Goal: Task Accomplishment & Management: Manage account settings

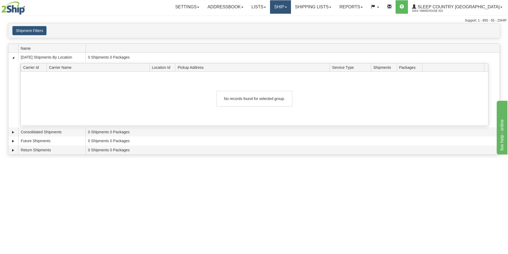
click at [291, 9] on link "Ship" at bounding box center [280, 6] width 21 height 13
click at [268, 19] on span "Ship Screen" at bounding box center [258, 19] width 20 height 4
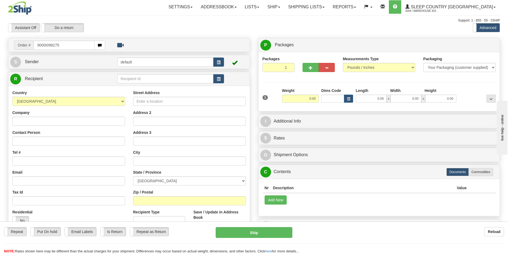
type input "9000I098275"
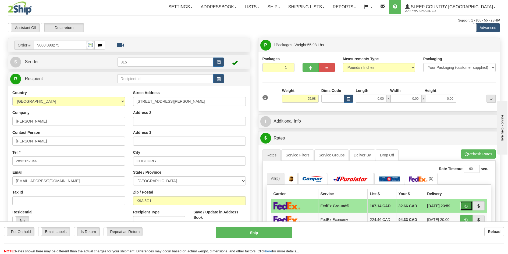
click at [466, 205] on span "button" at bounding box center [467, 206] width 4 height 3
type input "92"
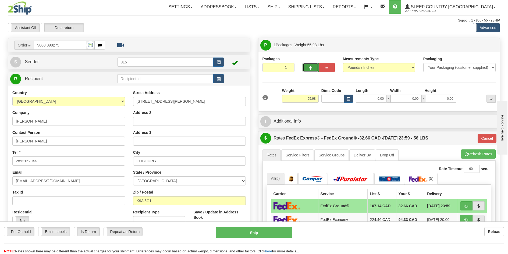
click at [312, 68] on span "button" at bounding box center [311, 67] width 4 height 3
type input "2"
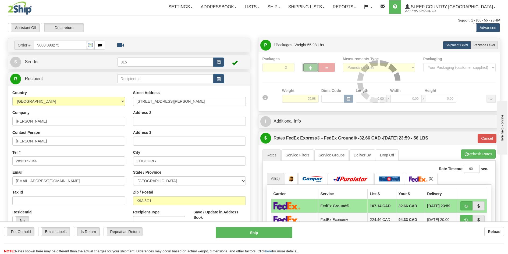
type input "92"
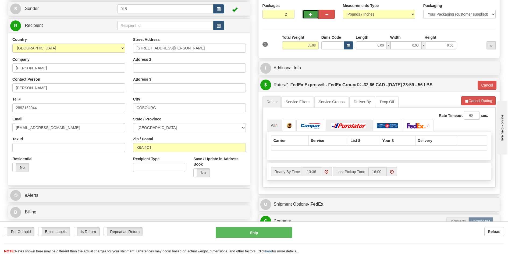
scroll to position [54, 0]
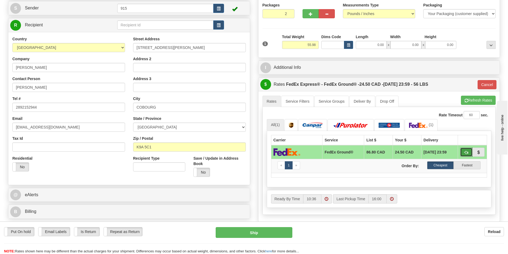
click at [466, 151] on span "button" at bounding box center [467, 152] width 4 height 3
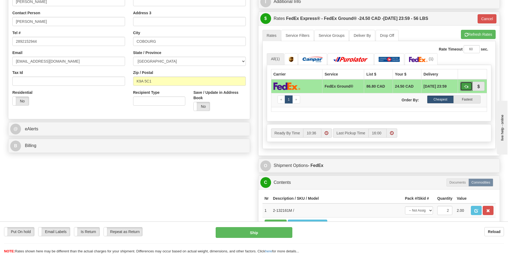
scroll to position [135, 0]
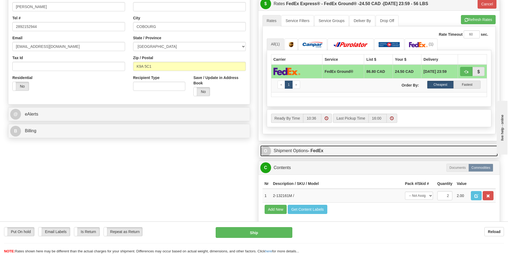
click at [315, 150] on strong "- FedEx" at bounding box center [316, 151] width 16 height 5
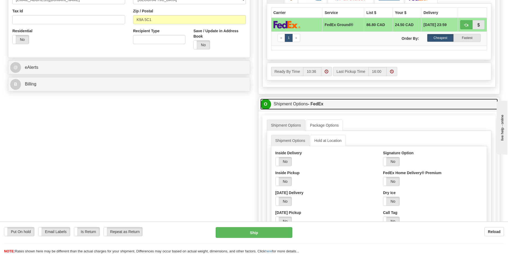
scroll to position [188, 0]
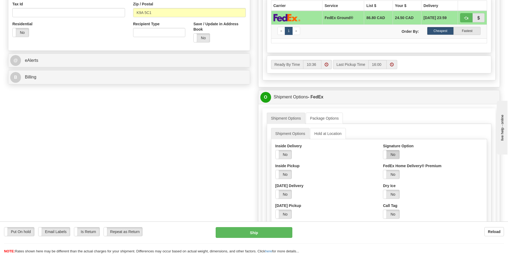
click at [398, 156] on label "No" at bounding box center [392, 154] width 16 height 9
click at [398, 173] on select "Adult Direct Indirect No Signature Required Service Default" at bounding box center [406, 174] width 46 height 9
select select "2"
click at [383, 170] on select "Adult Direct Indirect No Signature Required Service Default" at bounding box center [406, 174] width 46 height 9
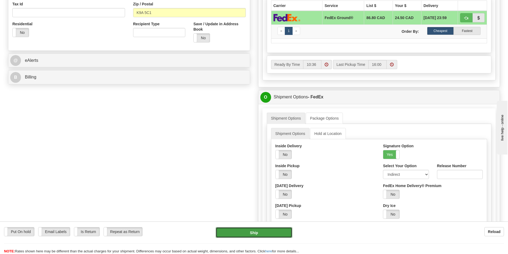
click at [250, 231] on button "Ship" at bounding box center [254, 232] width 77 height 11
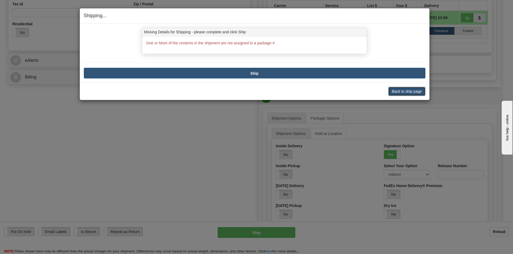
click at [399, 90] on button "Back to ship page" at bounding box center [406, 91] width 37 height 9
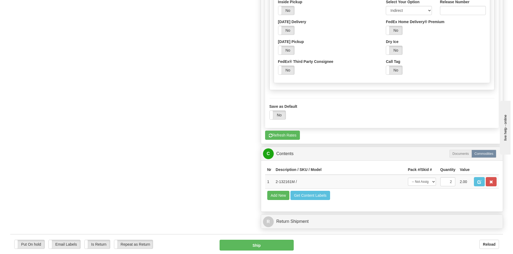
scroll to position [404, 0]
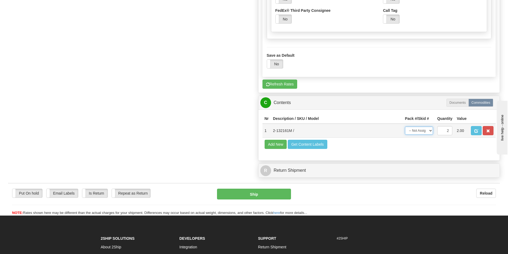
click at [428, 129] on select "-- Not Assigned -- Package 1 Package 2 Split" at bounding box center [419, 131] width 28 height 8
click at [405, 127] on select "-- Not Assigned -- Package 1 Package 2 Split" at bounding box center [419, 131] width 28 height 8
click at [422, 155] on div "Nr Description / SKU / Model Pack #/Skid # Quantity Value 1 2-132161M / -- Not …" at bounding box center [380, 135] width 242 height 51
click at [428, 129] on select "-- Not Assigned -- Package 1 Package 2 Split" at bounding box center [419, 131] width 28 height 8
select select "SPLIT"
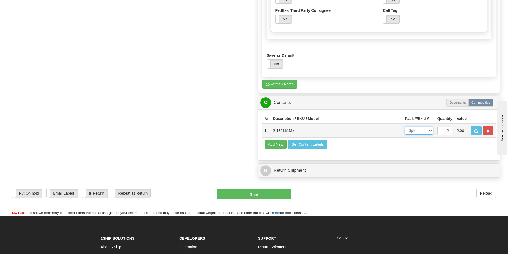
click at [405, 127] on select "-- Not Assigned -- Package 1 Package 2 Split" at bounding box center [419, 131] width 28 height 8
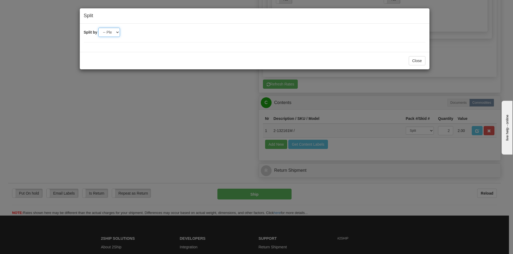
click at [116, 32] on select "-- Please select -- 2" at bounding box center [109, 32] width 22 height 9
select select "2"
click at [98, 28] on select "-- Please select -- 2" at bounding box center [109, 32] width 22 height 9
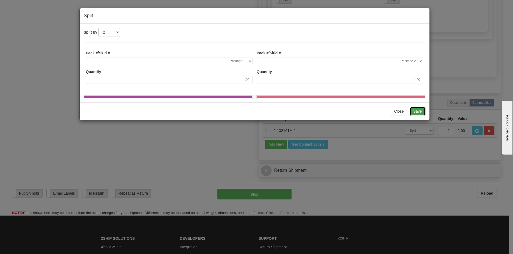
click at [415, 114] on button "Save" at bounding box center [417, 111] width 16 height 9
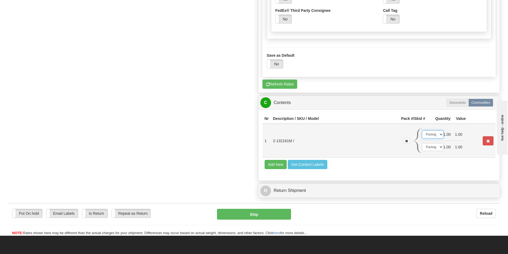
click at [441, 135] on select "-- Not Assigned -- Package 1 Package 2" at bounding box center [433, 135] width 22 height 8
click at [422, 131] on select "-- Not Assigned -- Package 1 Package 2" at bounding box center [433, 135] width 22 height 8
click at [440, 149] on select "-- Not Assigned -- Package 1 Package 2" at bounding box center [433, 147] width 22 height 8
click at [422, 143] on select "-- Not Assigned -- Package 1 Package 2" at bounding box center [433, 147] width 22 height 8
click at [266, 214] on button "Ship" at bounding box center [254, 214] width 74 height 11
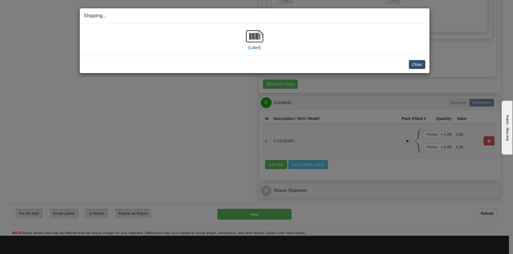
click at [419, 65] on button "Close" at bounding box center [416, 64] width 17 height 9
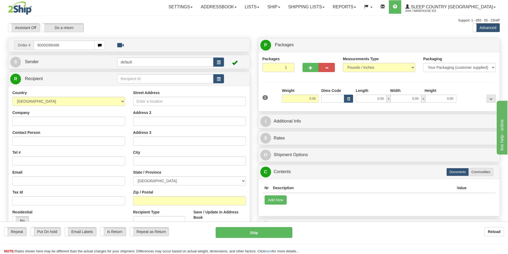
type input "9000I098486"
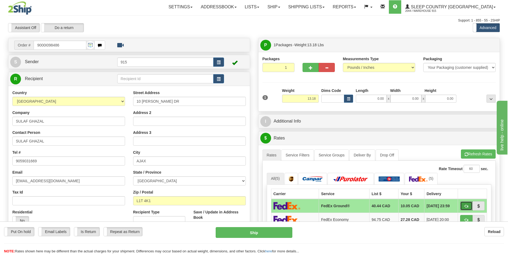
click at [465, 209] on button "button" at bounding box center [467, 206] width 12 height 9
type input "92"
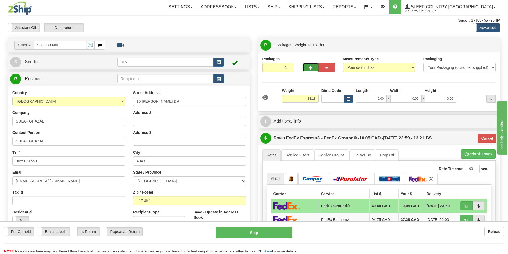
click at [312, 69] on span "button" at bounding box center [311, 67] width 4 height 3
type input "2"
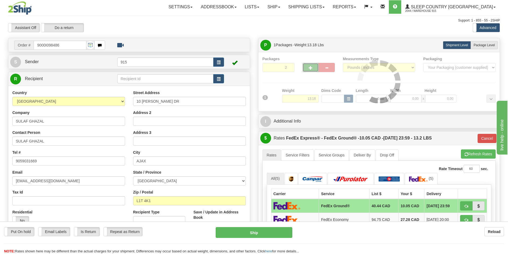
type input "92"
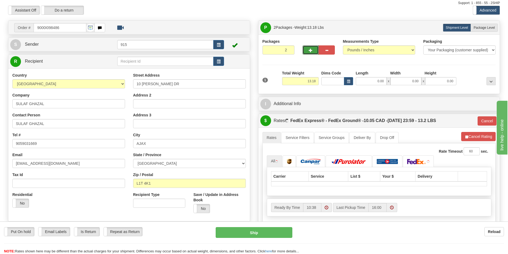
scroll to position [27, 0]
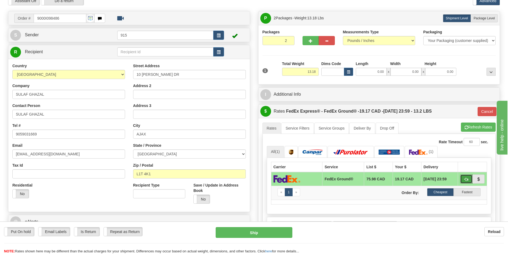
click at [466, 181] on span "button" at bounding box center [467, 179] width 4 height 3
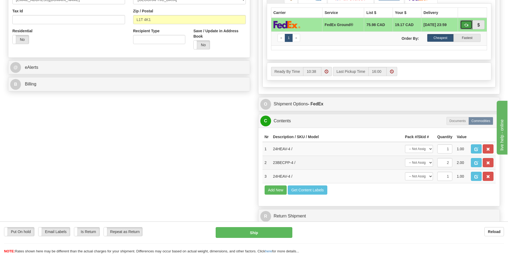
scroll to position [188, 0]
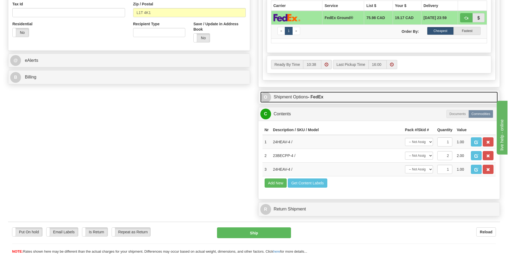
click at [311, 98] on strong "- FedEx" at bounding box center [316, 97] width 16 height 5
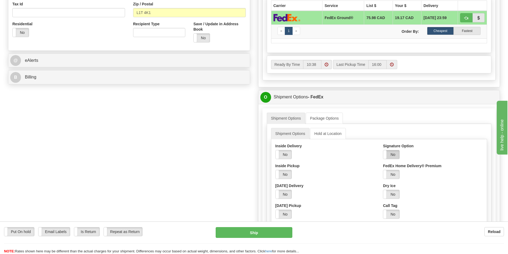
click at [395, 156] on label "No" at bounding box center [392, 154] width 16 height 9
click at [398, 174] on select "Adult Direct Indirect No Signature Required Service Default" at bounding box center [406, 174] width 46 height 9
select select "2"
click at [383, 170] on select "Adult Direct Indirect No Signature Required Service Default" at bounding box center [406, 174] width 46 height 9
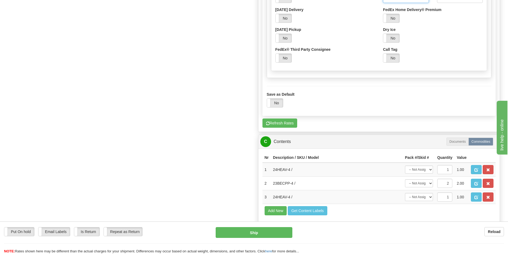
scroll to position [377, 0]
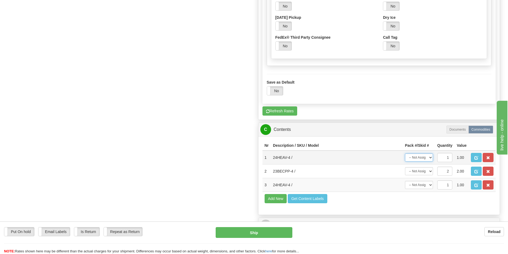
click at [422, 159] on select "-- Not Assigned -- Package 1 Package 2" at bounding box center [419, 158] width 28 height 8
select select "0"
click at [405, 154] on select "-- Not Assigned -- Package 1 Package 2" at bounding box center [419, 158] width 28 height 8
click at [431, 185] on select "-- Not Assigned -- Package 1 Package 2" at bounding box center [419, 185] width 28 height 8
select select "0"
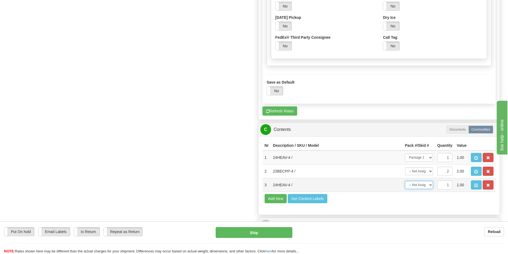
click at [405, 181] on select "-- Not Assigned -- Package 1 Package 2" at bounding box center [419, 185] width 28 height 8
click at [418, 173] on select "-- Not Assigned -- Package 1 Package 2 Split" at bounding box center [419, 171] width 28 height 8
select select "1"
click at [405, 167] on select "-- Not Assigned -- Package 1 Package 2 Split" at bounding box center [419, 171] width 28 height 8
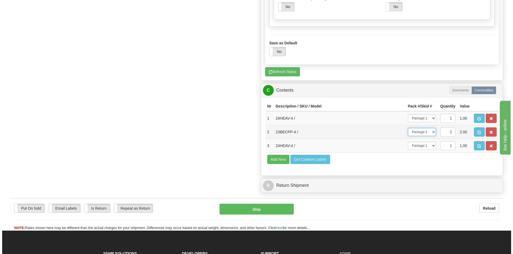
scroll to position [424, 0]
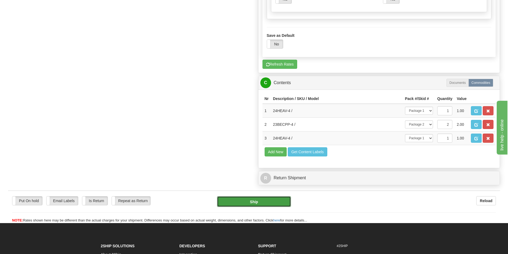
click at [277, 202] on button "Ship" at bounding box center [254, 201] width 74 height 11
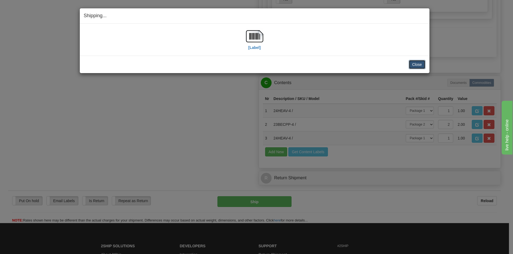
click at [418, 65] on button "Close" at bounding box center [416, 64] width 17 height 9
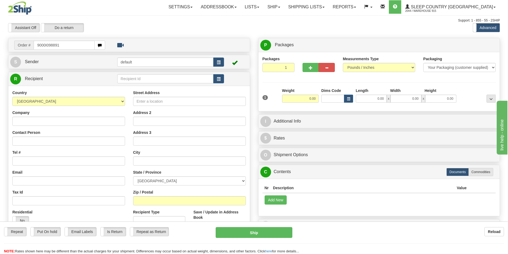
type input "9000I098891"
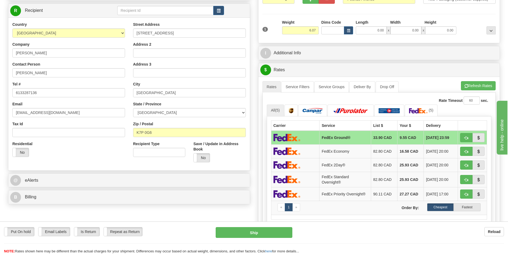
scroll to position [81, 0]
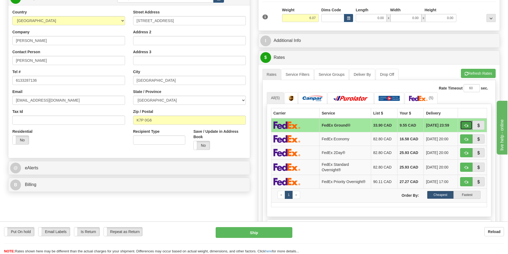
click at [465, 125] on span "button" at bounding box center [467, 125] width 4 height 3
type input "92"
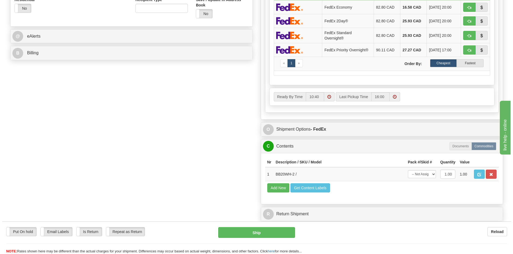
scroll to position [215, 0]
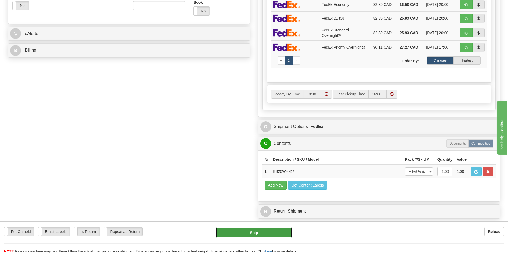
click at [281, 232] on button "Ship" at bounding box center [254, 232] width 77 height 11
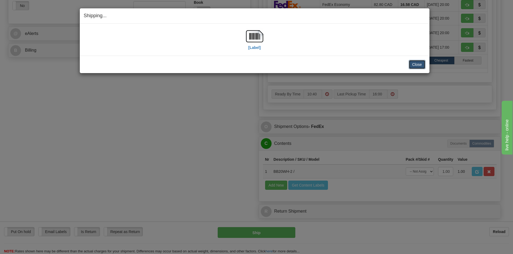
click at [413, 62] on button "Close" at bounding box center [416, 64] width 17 height 9
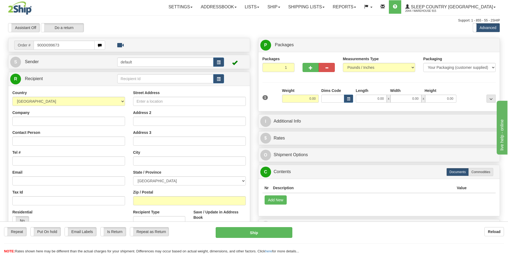
type input "9000I099673"
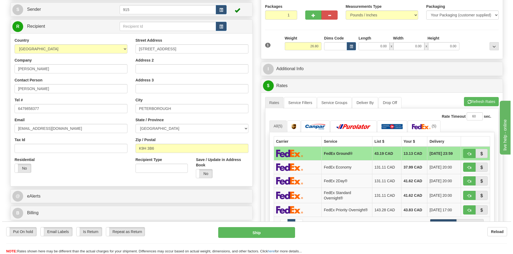
scroll to position [54, 0]
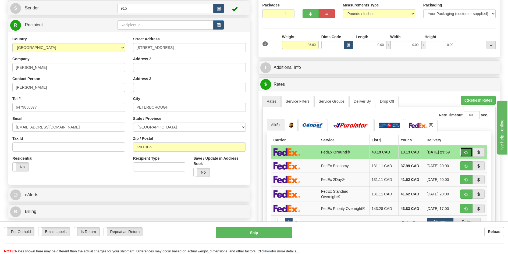
click at [464, 154] on button "button" at bounding box center [467, 152] width 12 height 9
type input "92"
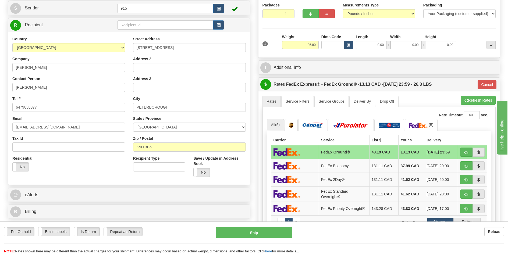
click at [263, 223] on div "Put On hold Put On hold Email Labels Email Labels Edit Is Return Is Return Repe…" at bounding box center [254, 238] width 508 height 33
click at [262, 232] on button "Ship" at bounding box center [254, 232] width 77 height 11
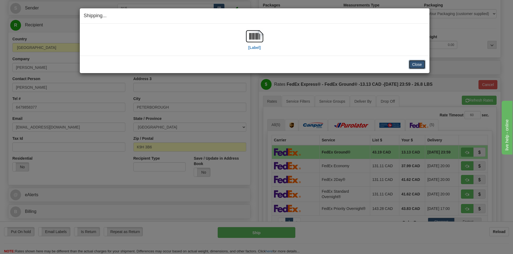
click at [417, 65] on button "Close" at bounding box center [416, 64] width 17 height 9
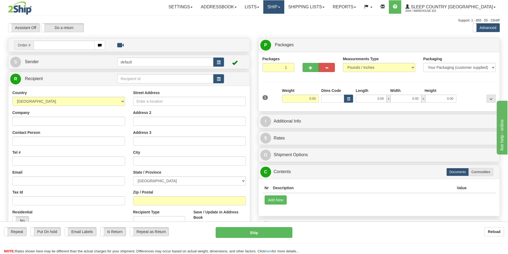
click at [284, 8] on link "Ship" at bounding box center [274, 6] width 21 height 13
click at [261, 18] on span "Ship Screen" at bounding box center [251, 19] width 20 height 4
click at [315, 5] on link "Shipping lists" at bounding box center [307, 6] width 44 height 13
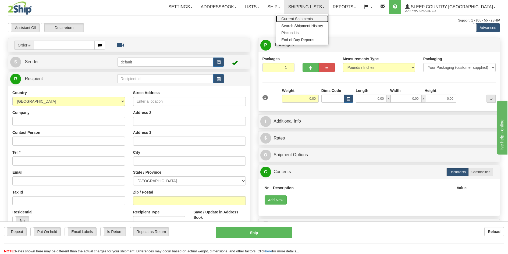
click at [313, 17] on span "Current Shipments" at bounding box center [297, 19] width 31 height 4
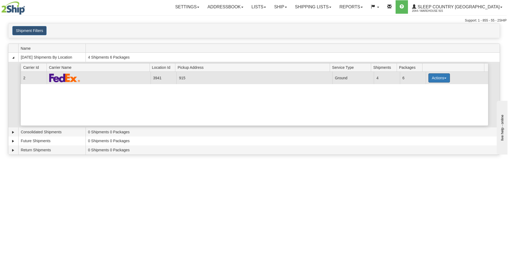
click at [443, 76] on button "Actions" at bounding box center [440, 77] width 22 height 9
click at [420, 115] on span "Print" at bounding box center [417, 116] width 11 height 4
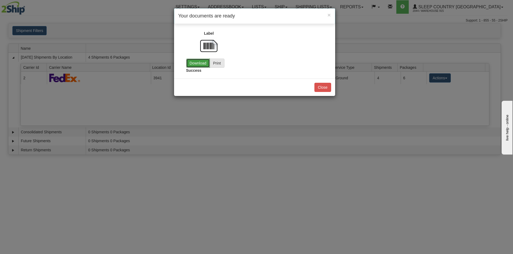
click at [196, 64] on link "Download" at bounding box center [198, 63] width 24 height 9
click at [324, 87] on button "Close" at bounding box center [322, 87] width 17 height 9
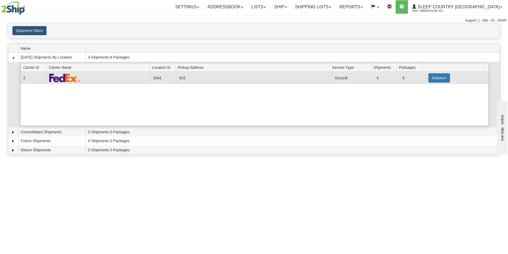
click at [443, 80] on button "Actions" at bounding box center [440, 77] width 22 height 9
click at [425, 95] on span "Close" at bounding box center [418, 95] width 12 height 4
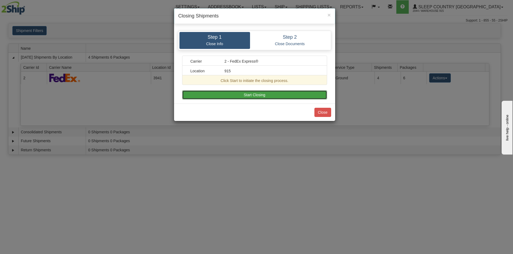
click at [255, 92] on button "Start Closing" at bounding box center [254, 94] width 145 height 9
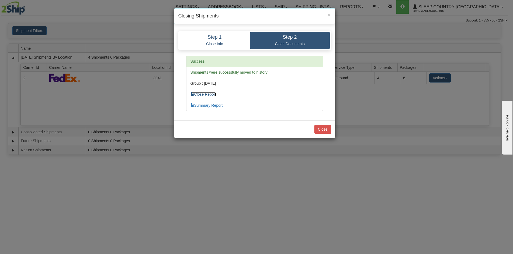
click at [211, 94] on link "Close Report" at bounding box center [203, 94] width 26 height 4
